Goal: Book appointment/travel/reservation

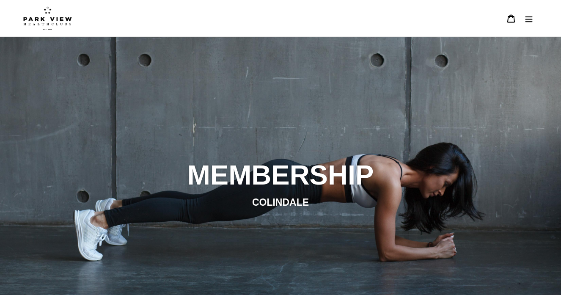
click at [528, 19] on icon "Menu" at bounding box center [529, 18] width 8 height 8
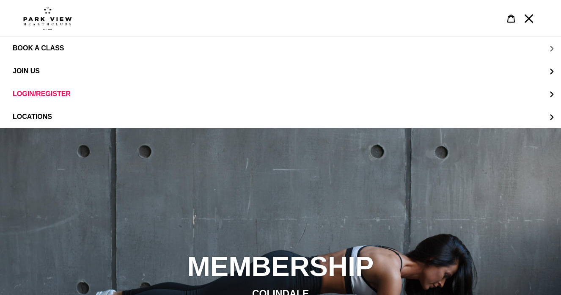
click at [547, 49] on button "BOOK A CLASS" at bounding box center [280, 48] width 561 height 23
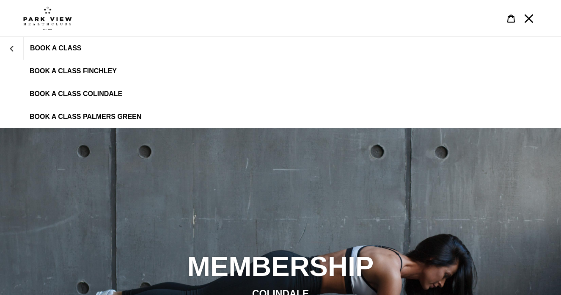
click at [94, 96] on span "BOOK A CLASS COLINDALE" at bounding box center [76, 94] width 93 height 8
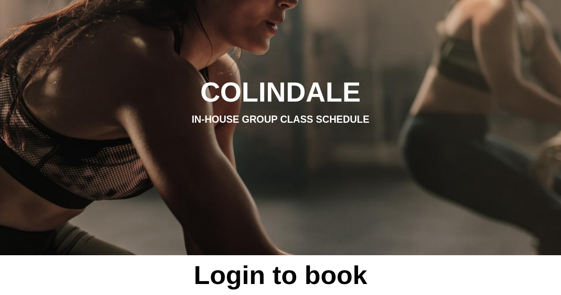
scroll to position [85, 0]
click at [267, 277] on span "Login to book" at bounding box center [281, 275] width 178 height 40
click at [269, 118] on li "IN-HOUSE GROUP CLASS SCHEDULE" at bounding box center [280, 119] width 461 height 15
click at [276, 87] on h2 "COLINDALE" at bounding box center [280, 92] width 461 height 33
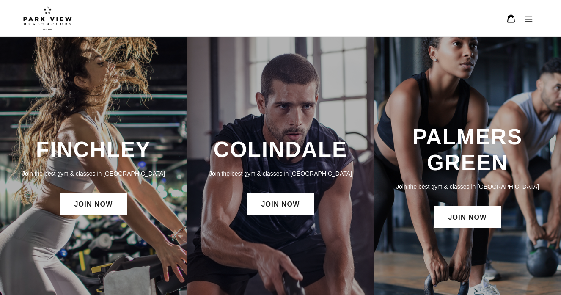
click at [529, 16] on icon "Menu" at bounding box center [529, 18] width 8 height 8
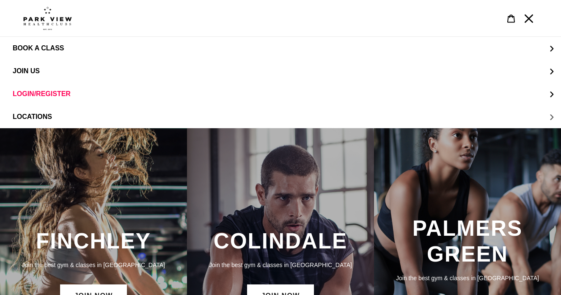
click at [550, 118] on button "LOCATIONS" at bounding box center [280, 116] width 561 height 23
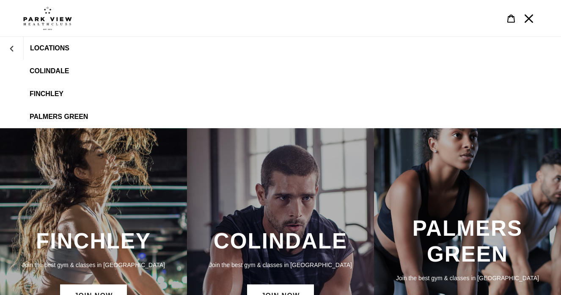
click at [50, 64] on link "Colindale" at bounding box center [280, 71] width 561 height 23
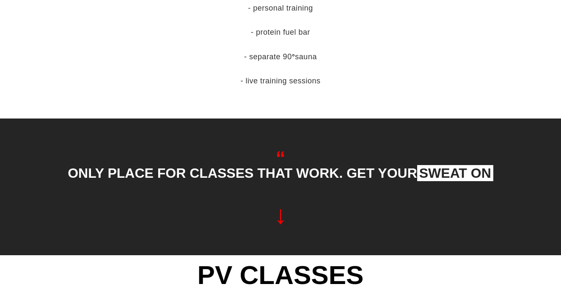
scroll to position [526, 0]
click at [279, 214] on div "ONLY PLACE FOR CLASSES THAT WORK. GET YOUR SWEAT ON" at bounding box center [280, 191] width 461 height 86
click at [275, 270] on span "PV CLASSES" at bounding box center [281, 275] width 171 height 40
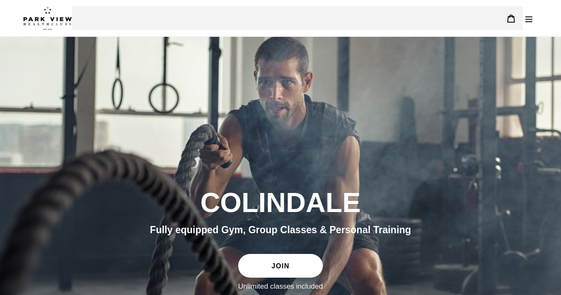
scroll to position [0, 0]
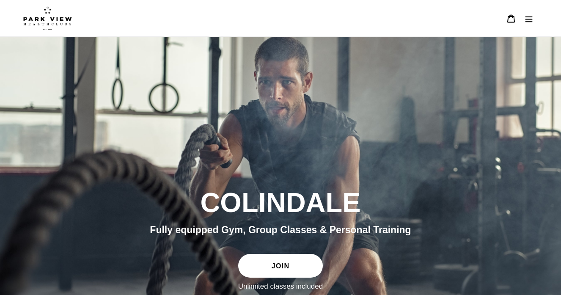
click at [41, 19] on img at bounding box center [47, 18] width 49 height 24
